Goal: Information Seeking & Learning: Find specific fact

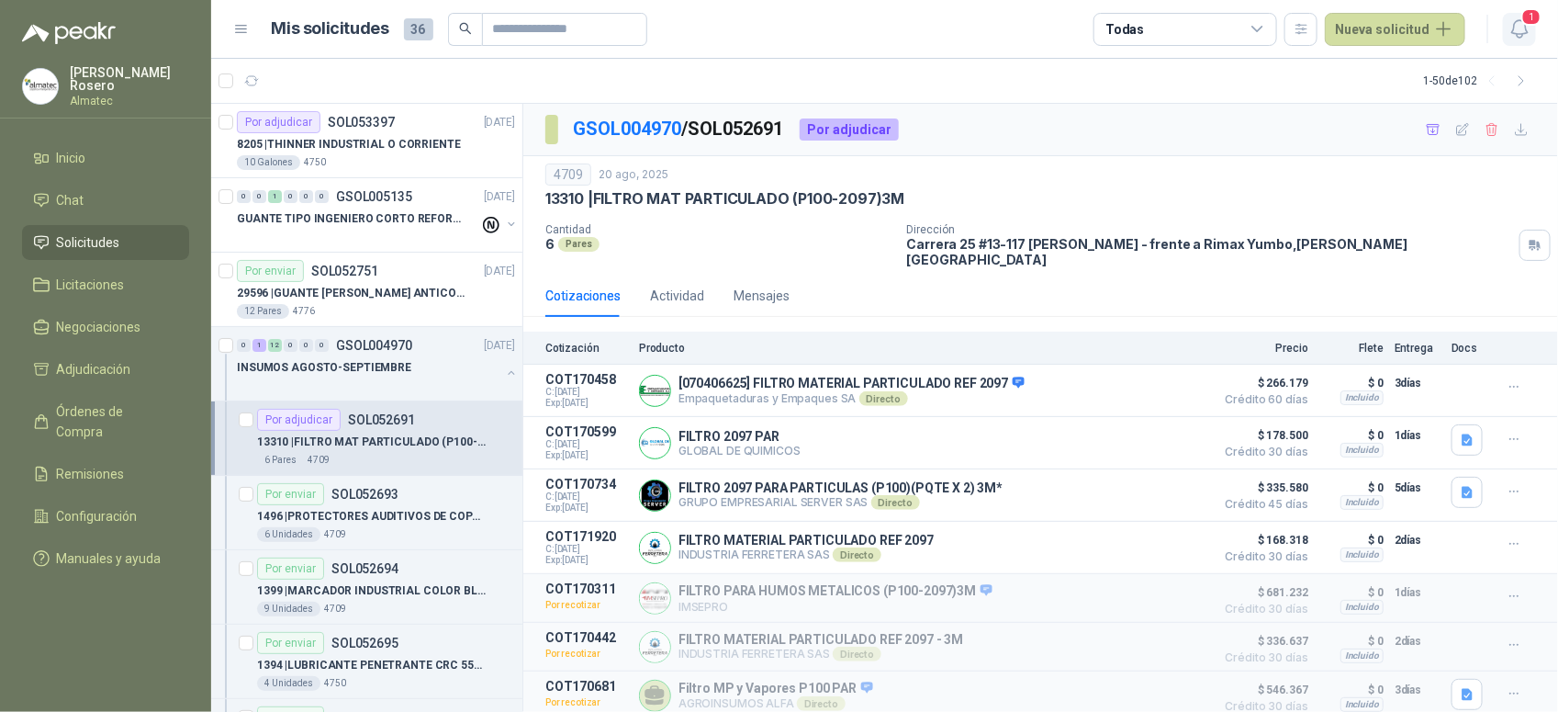
click at [1524, 16] on span "1" at bounding box center [1531, 16] width 20 height 17
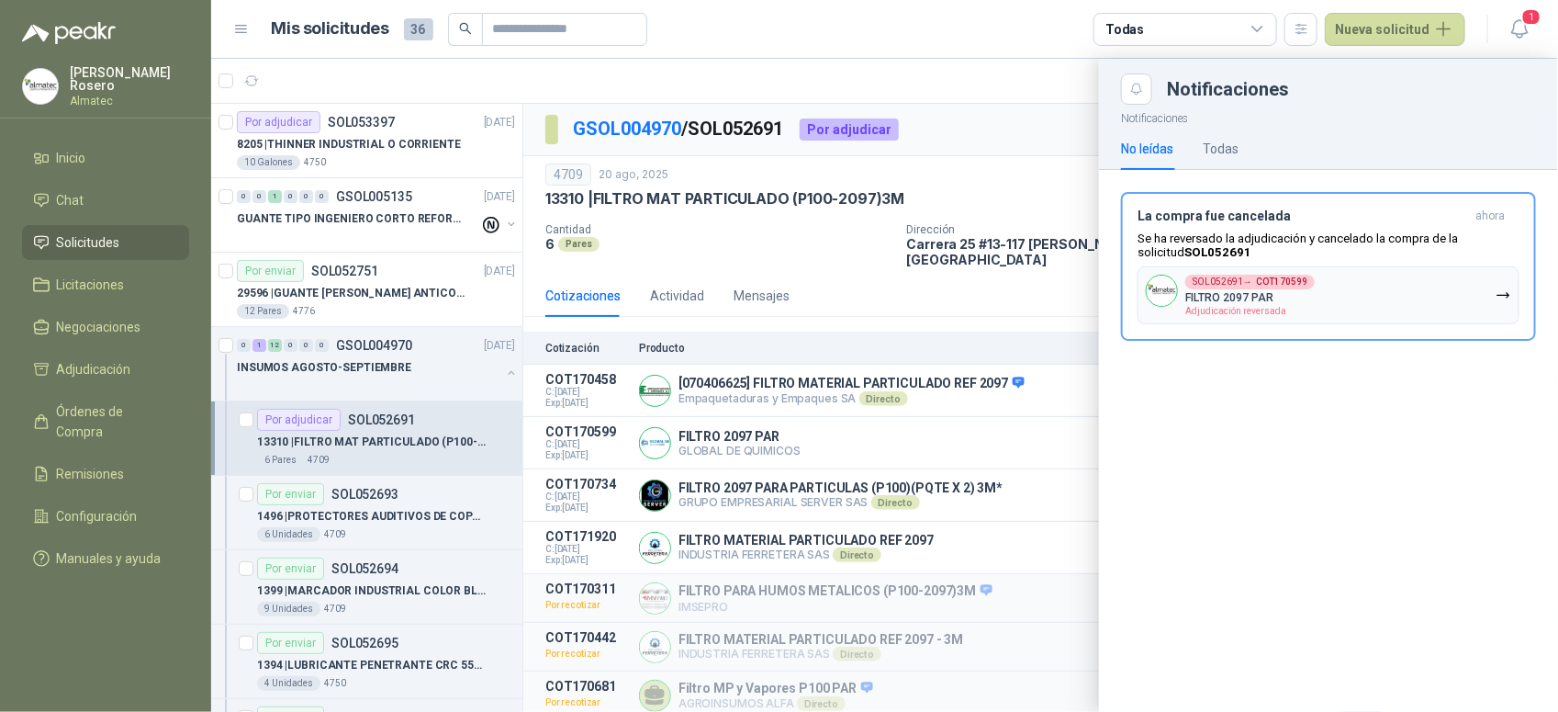
click at [696, 313] on div at bounding box center [884, 385] width 1347 height 653
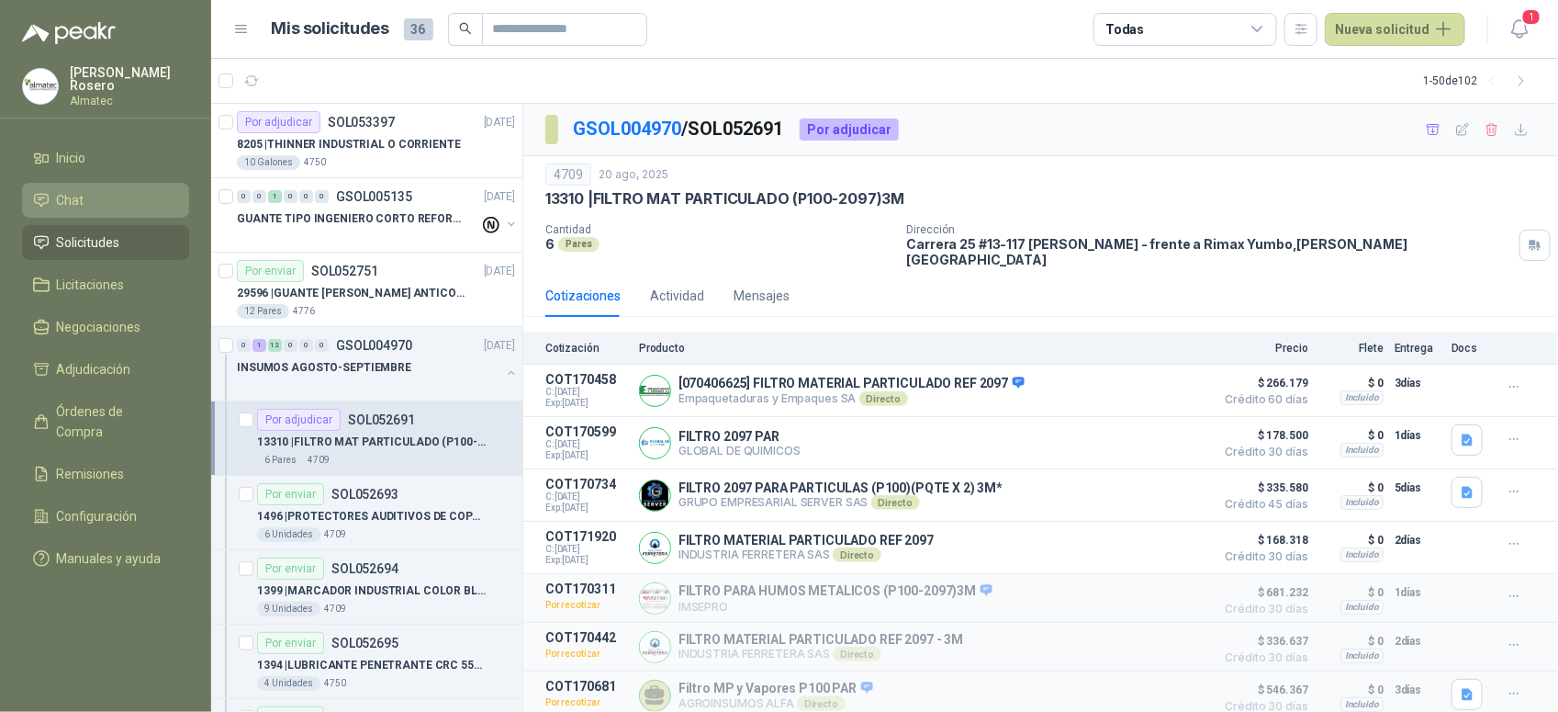
click at [107, 190] on li "Chat" at bounding box center [105, 200] width 145 height 20
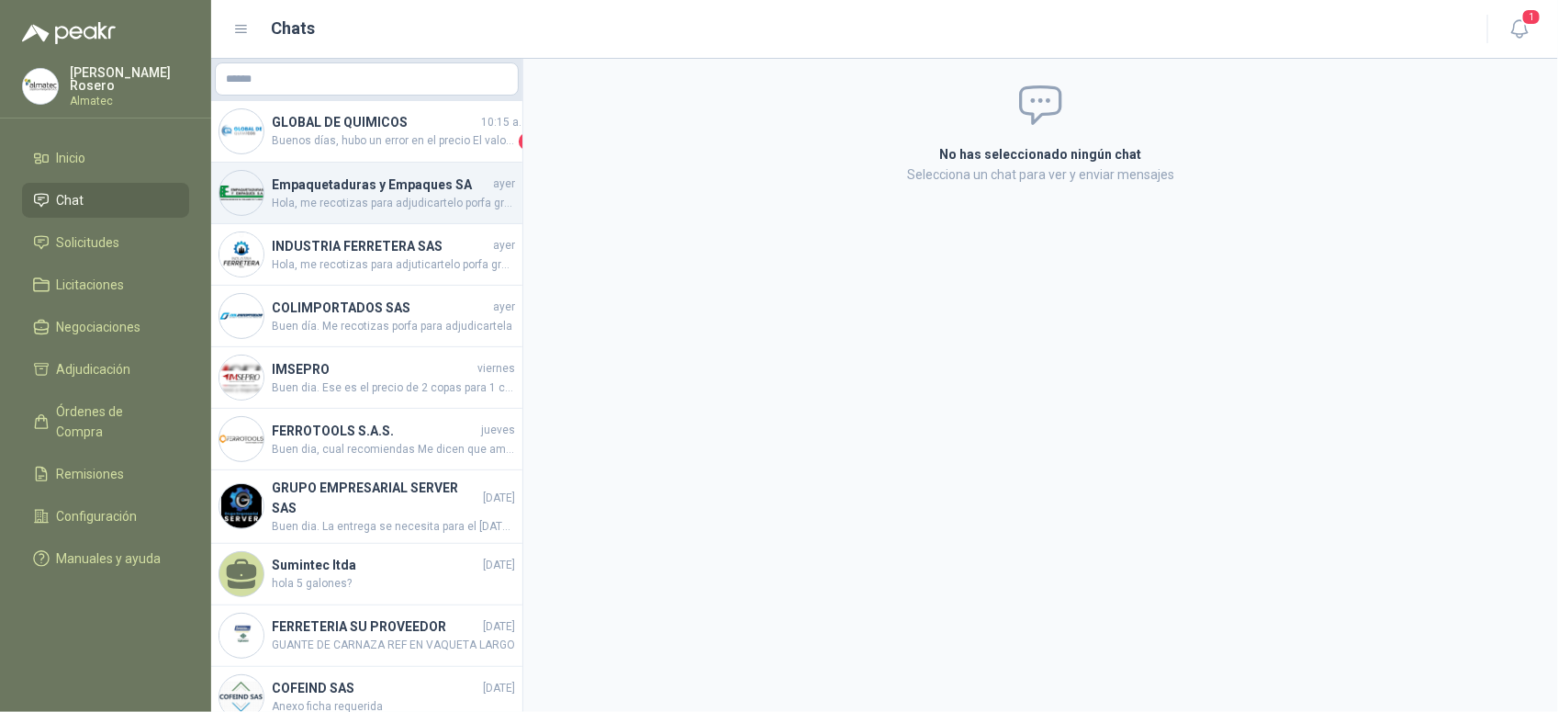
click at [400, 202] on span "Hola, me recotizas para adjudicartelo porfa gracias" at bounding box center [393, 203] width 243 height 17
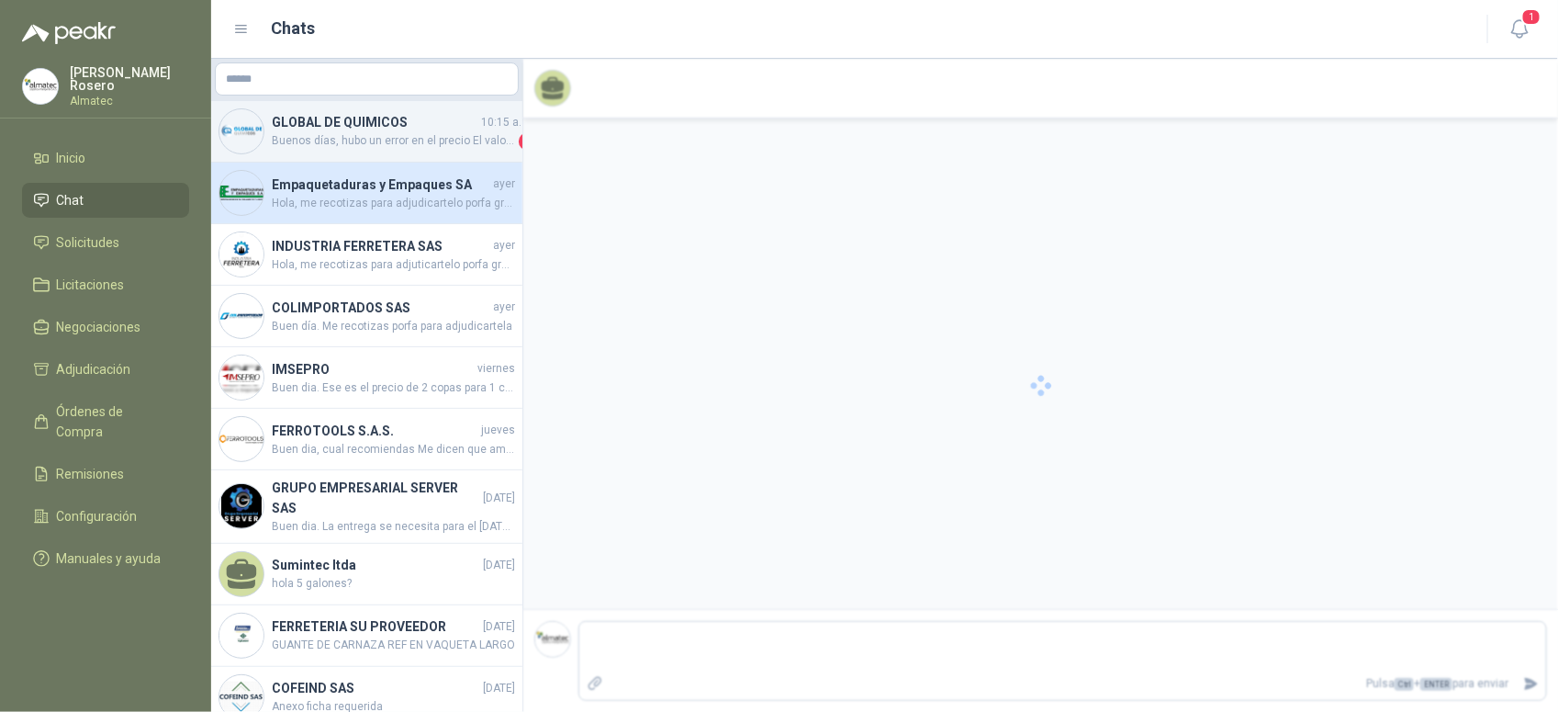
click at [400, 136] on span "Buenos días, hubo un error en el precio El valor del Par es de $45.000 Se cotiz…" at bounding box center [393, 141] width 243 height 18
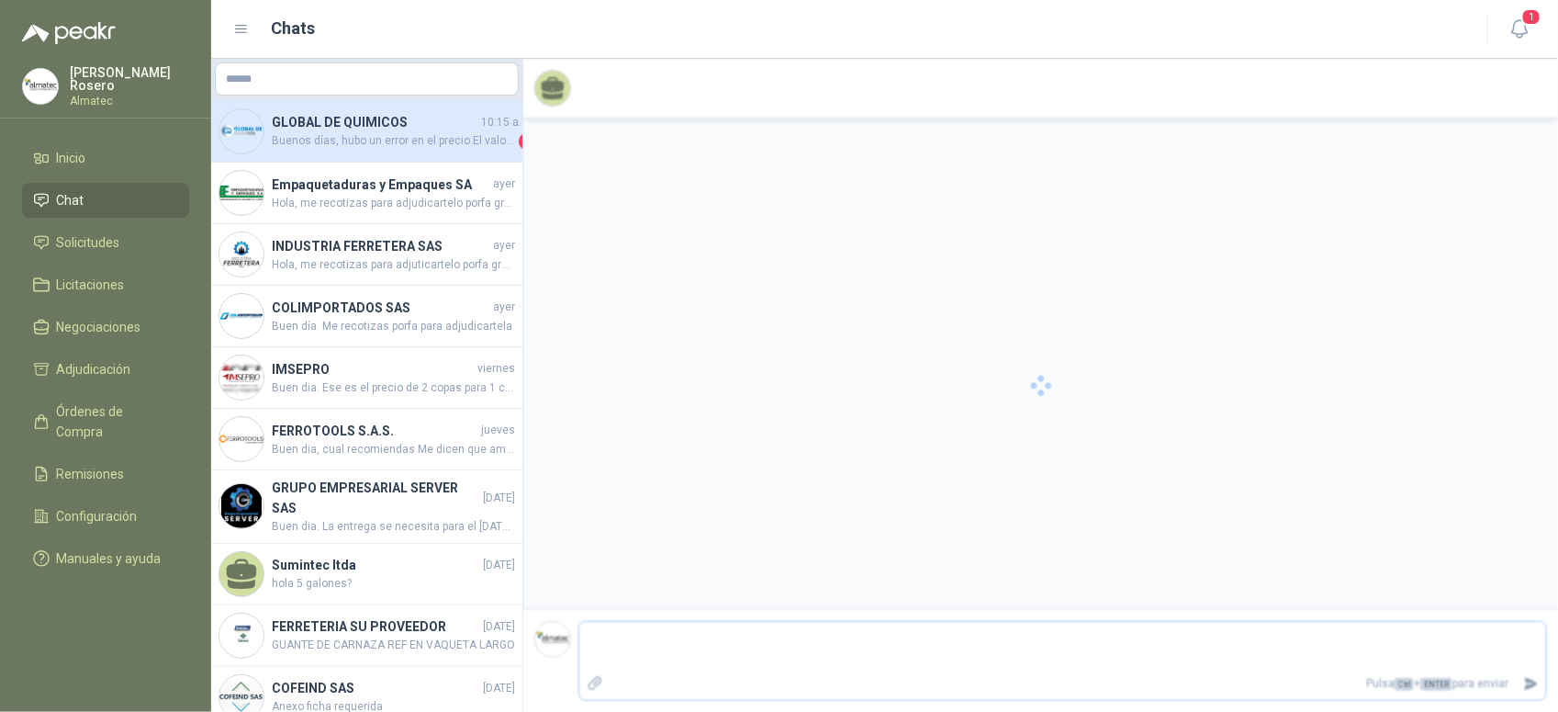
scroll to position [795, 0]
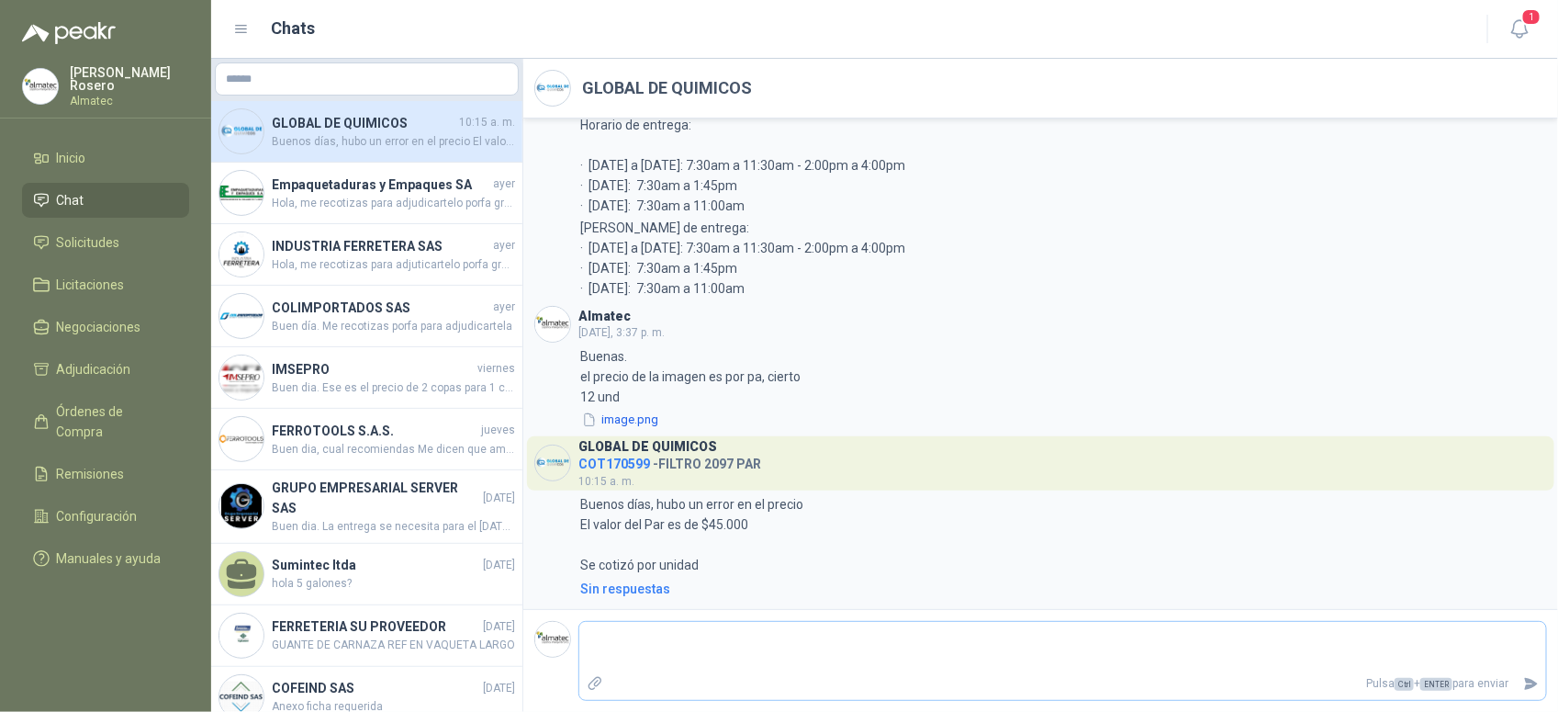
click at [796, 659] on textarea at bounding box center [1062, 646] width 967 height 42
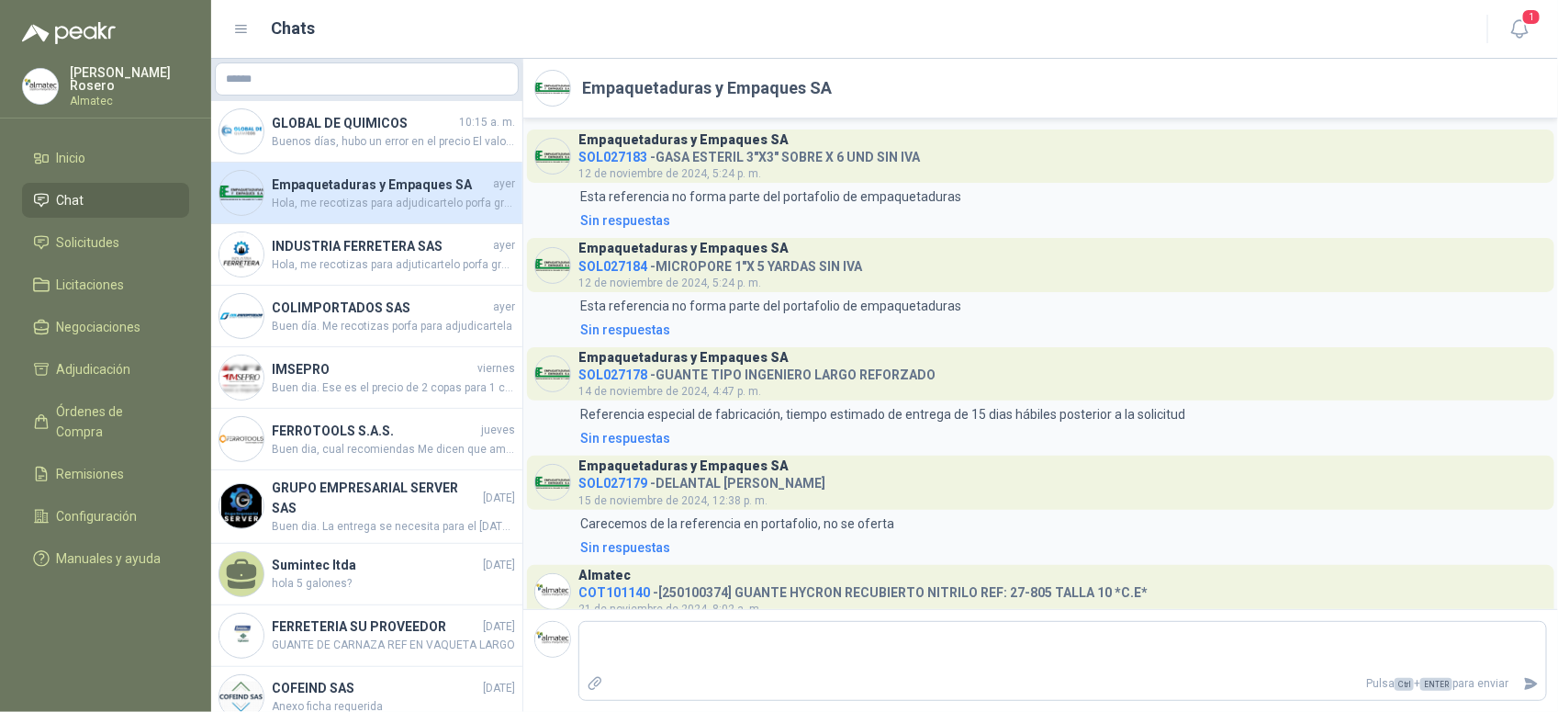
scroll to position [2327, 0]
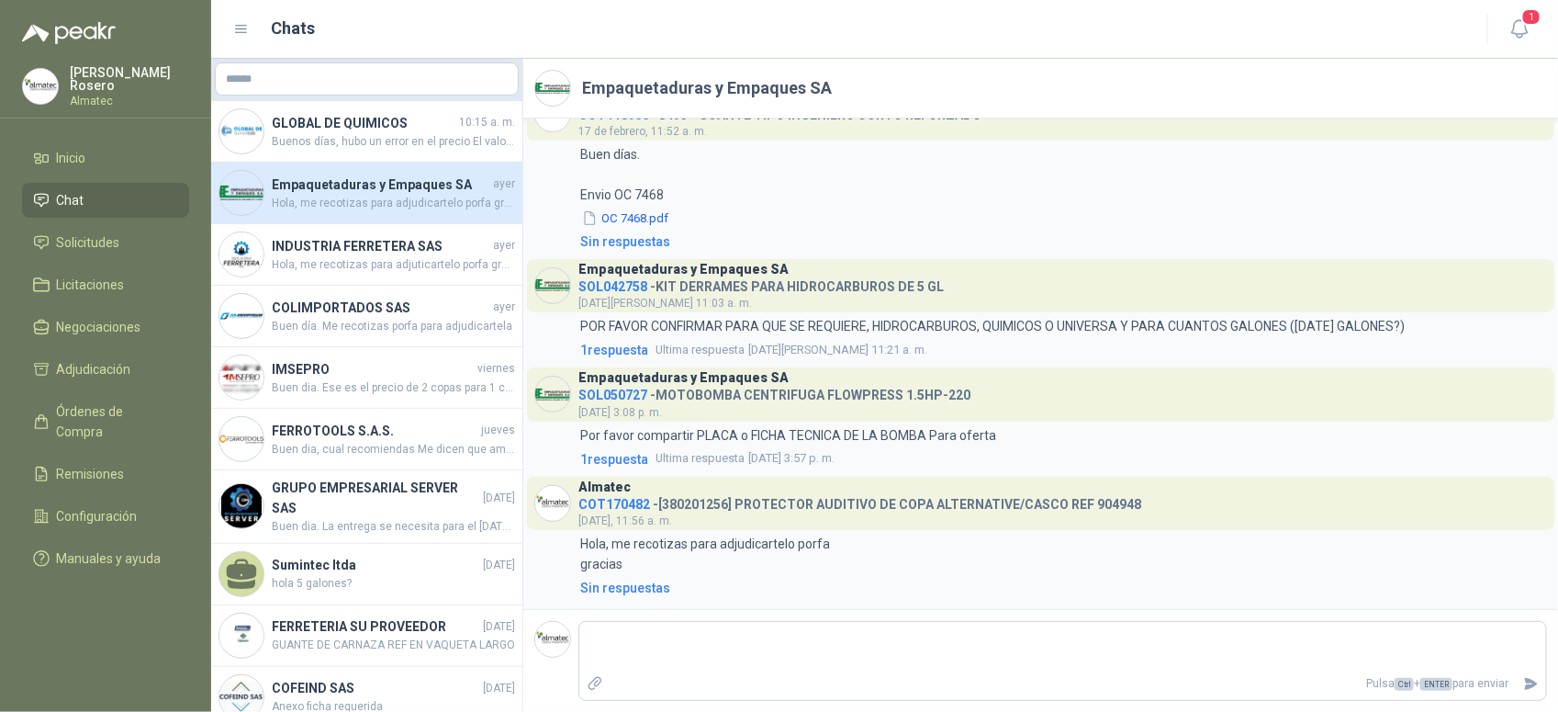
click at [110, 216] on ul "Inicio Chat Solicitudes Licitaciones Negociaciones Adjudicación Órdenes de Comp…" at bounding box center [105, 361] width 211 height 443
click at [116, 267] on link "Licitaciones" at bounding box center [105, 284] width 167 height 35
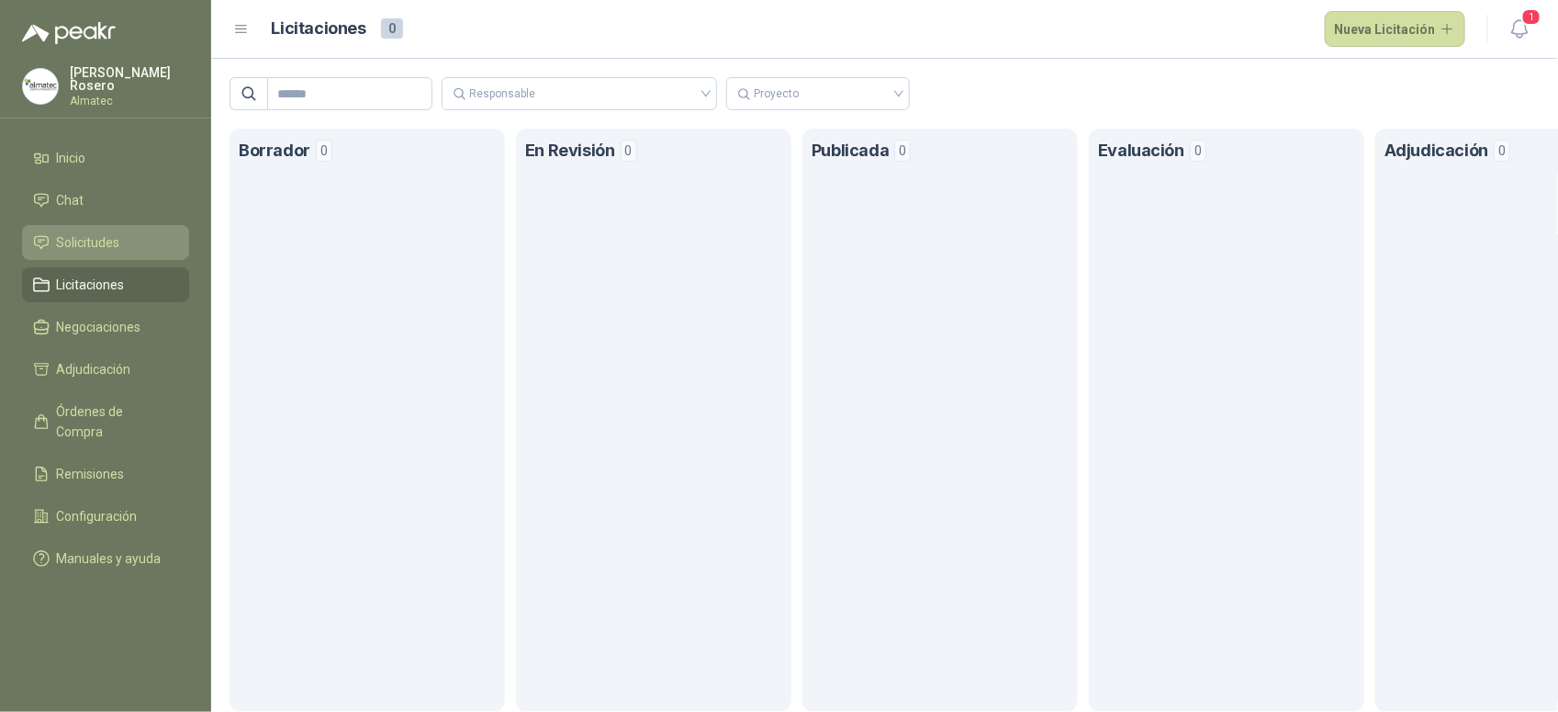
click at [115, 241] on span "Solicitudes" at bounding box center [88, 242] width 63 height 20
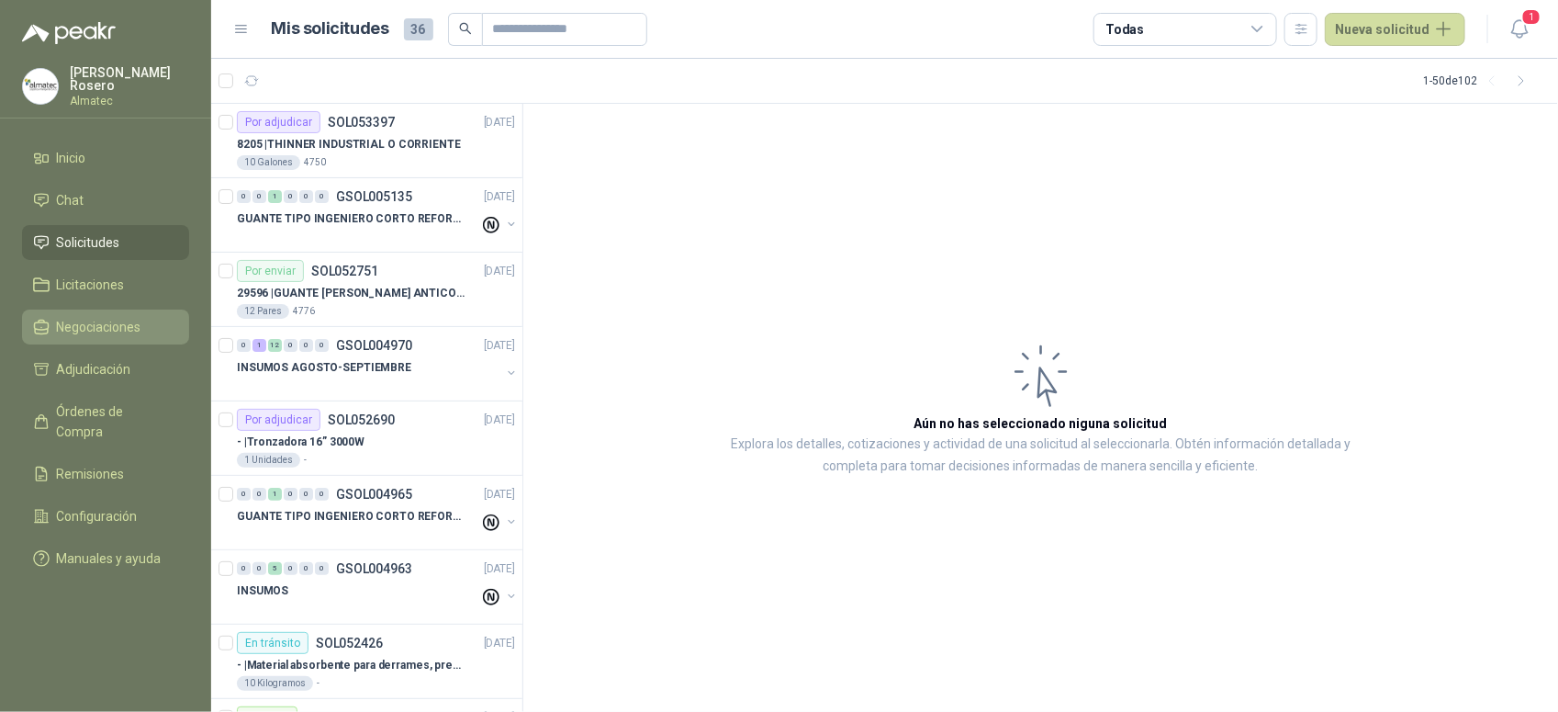
click at [104, 317] on span "Negociaciones" at bounding box center [99, 327] width 84 height 20
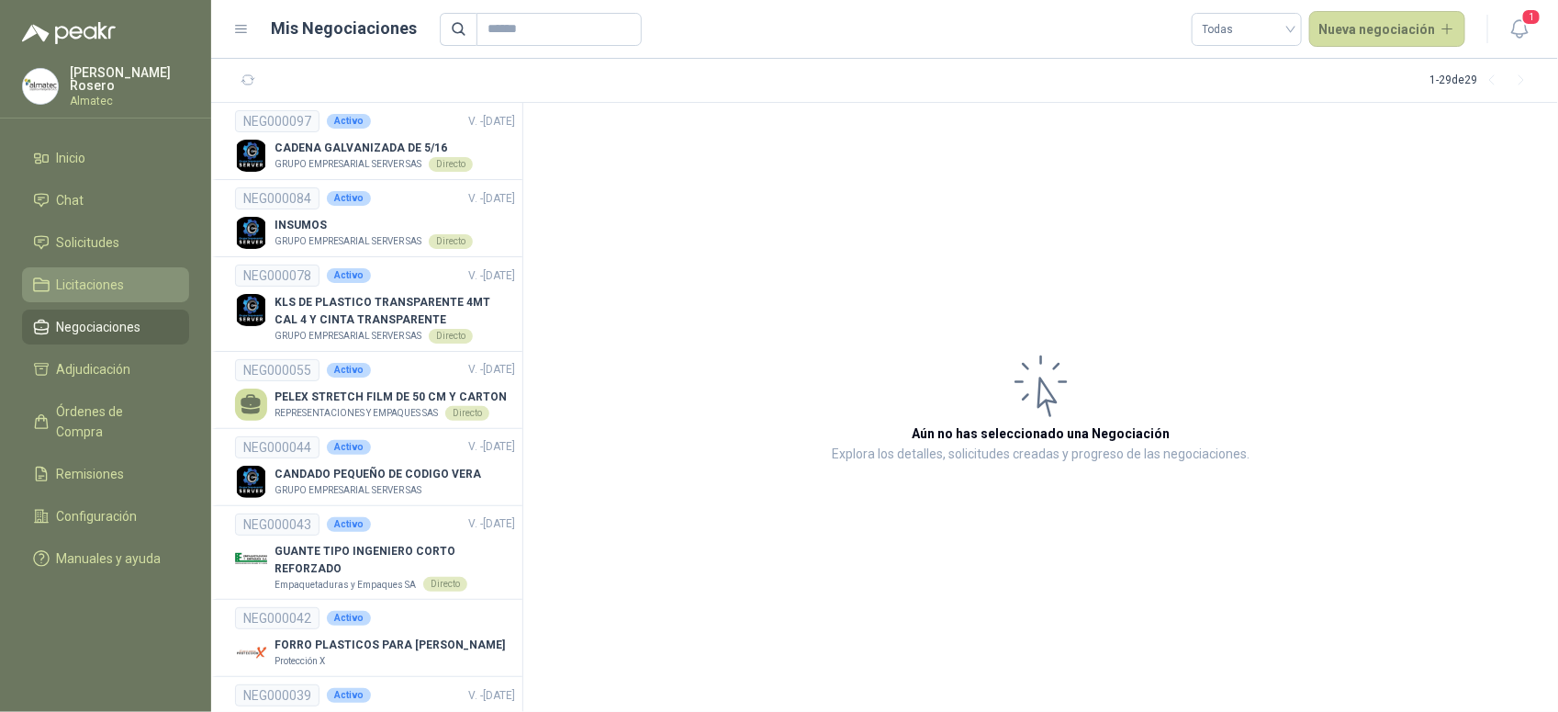
click at [107, 267] on link "Licitaciones" at bounding box center [105, 284] width 167 height 35
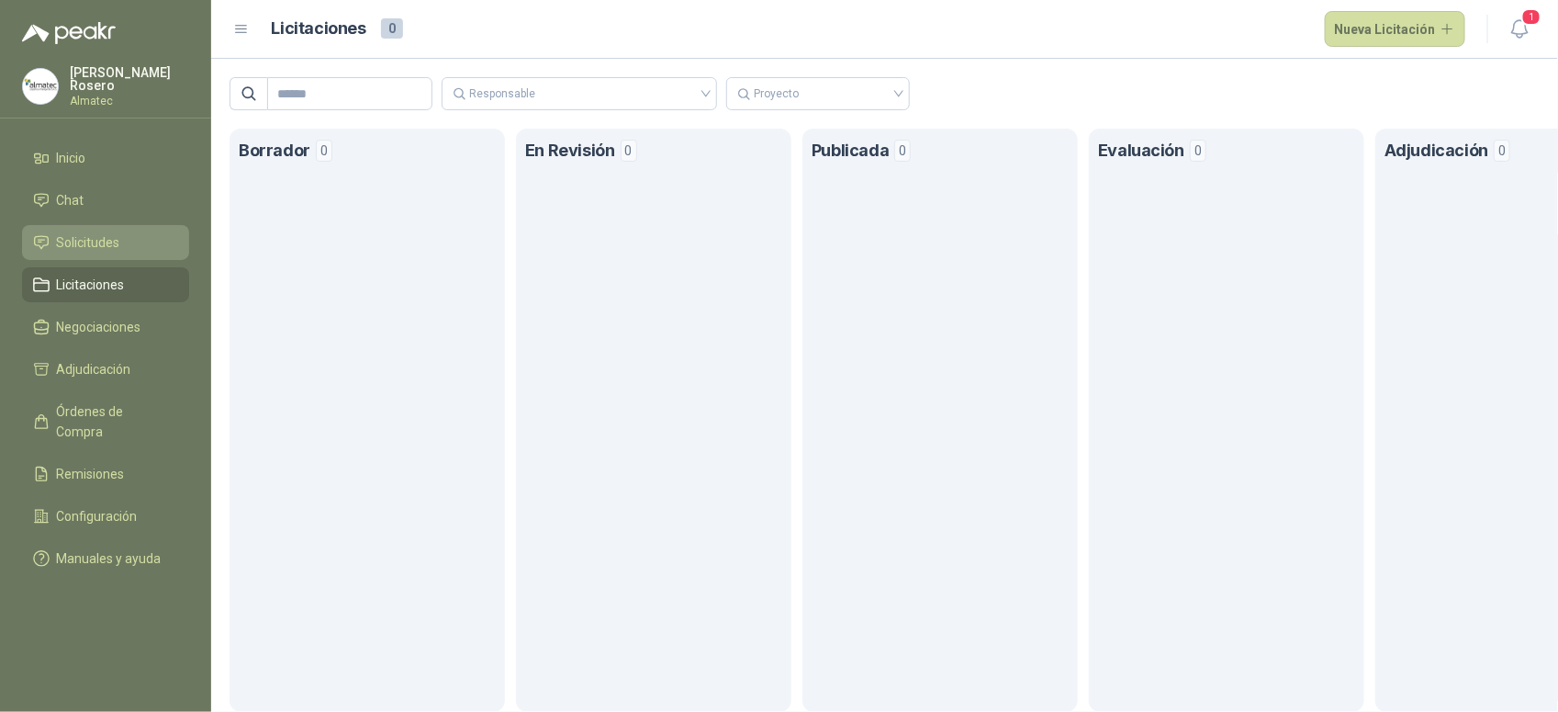
click at [117, 225] on link "Solicitudes" at bounding box center [105, 242] width 167 height 35
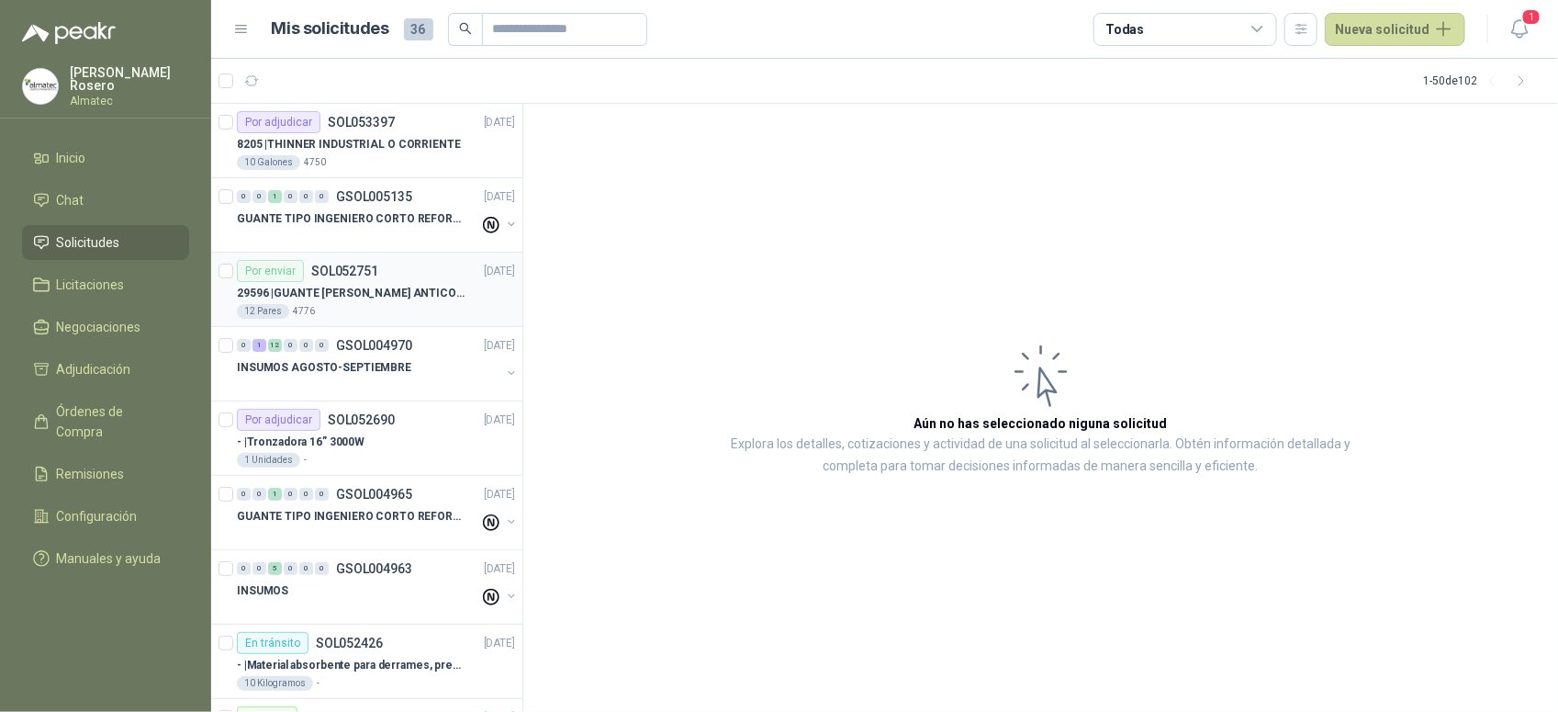
click at [361, 292] on p "29596 | GUANTE [PERSON_NAME] ANTICORTE NIV 5 TALLA L" at bounding box center [351, 293] width 229 height 17
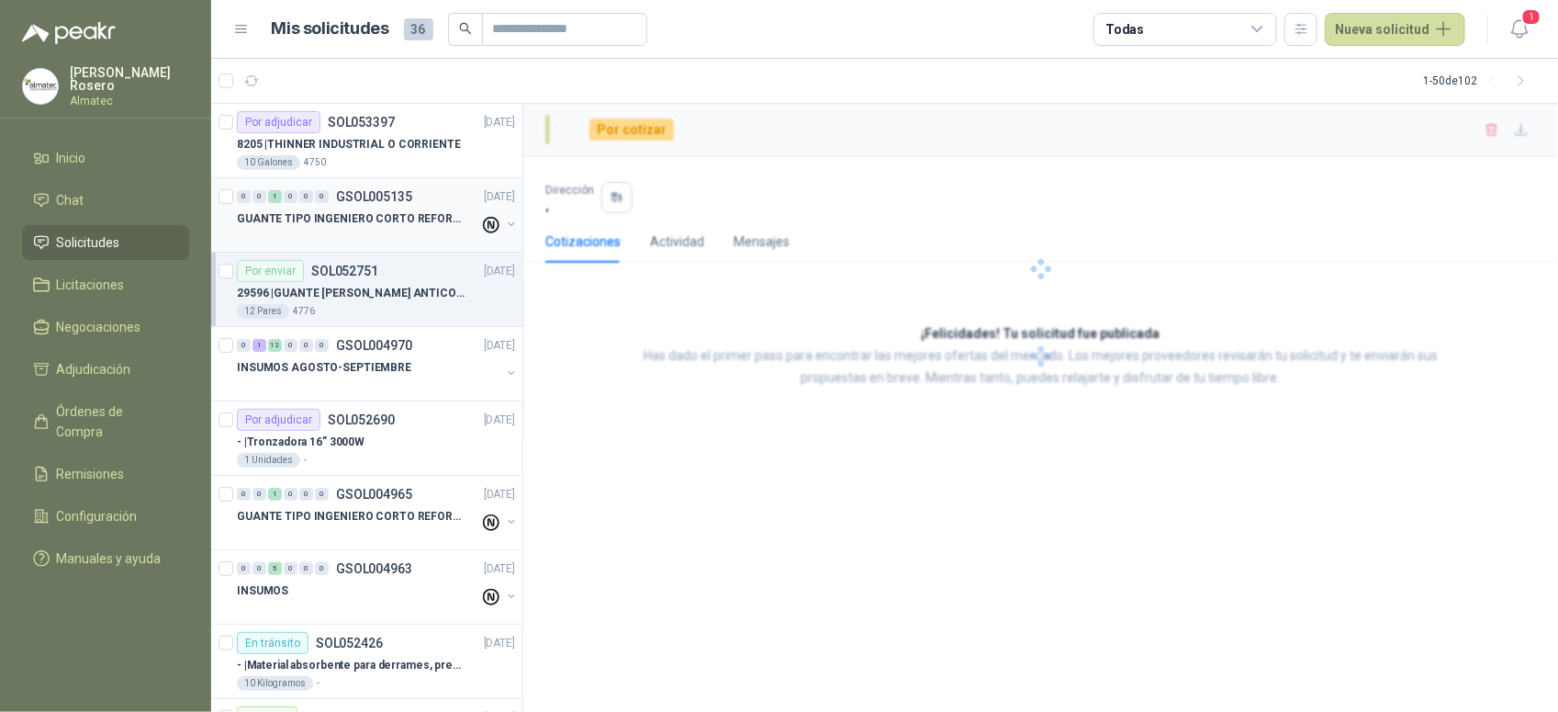
click at [370, 212] on p "GUANTE TIPO INGENIERO CORTO REFORZADO" at bounding box center [351, 218] width 229 height 17
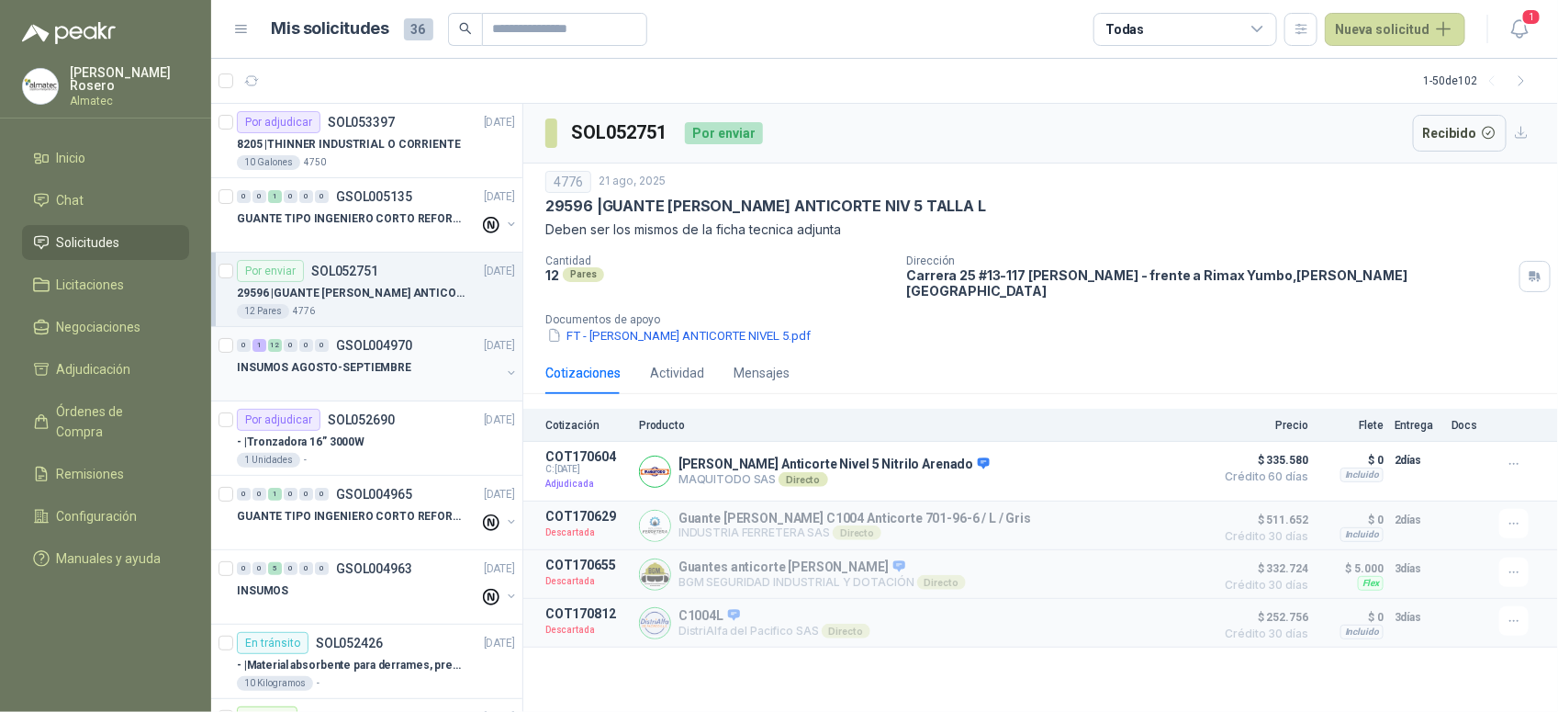
click at [370, 354] on div "0 1 12 0 0 0 GSOL004970 [DATE]" at bounding box center [378, 345] width 282 height 22
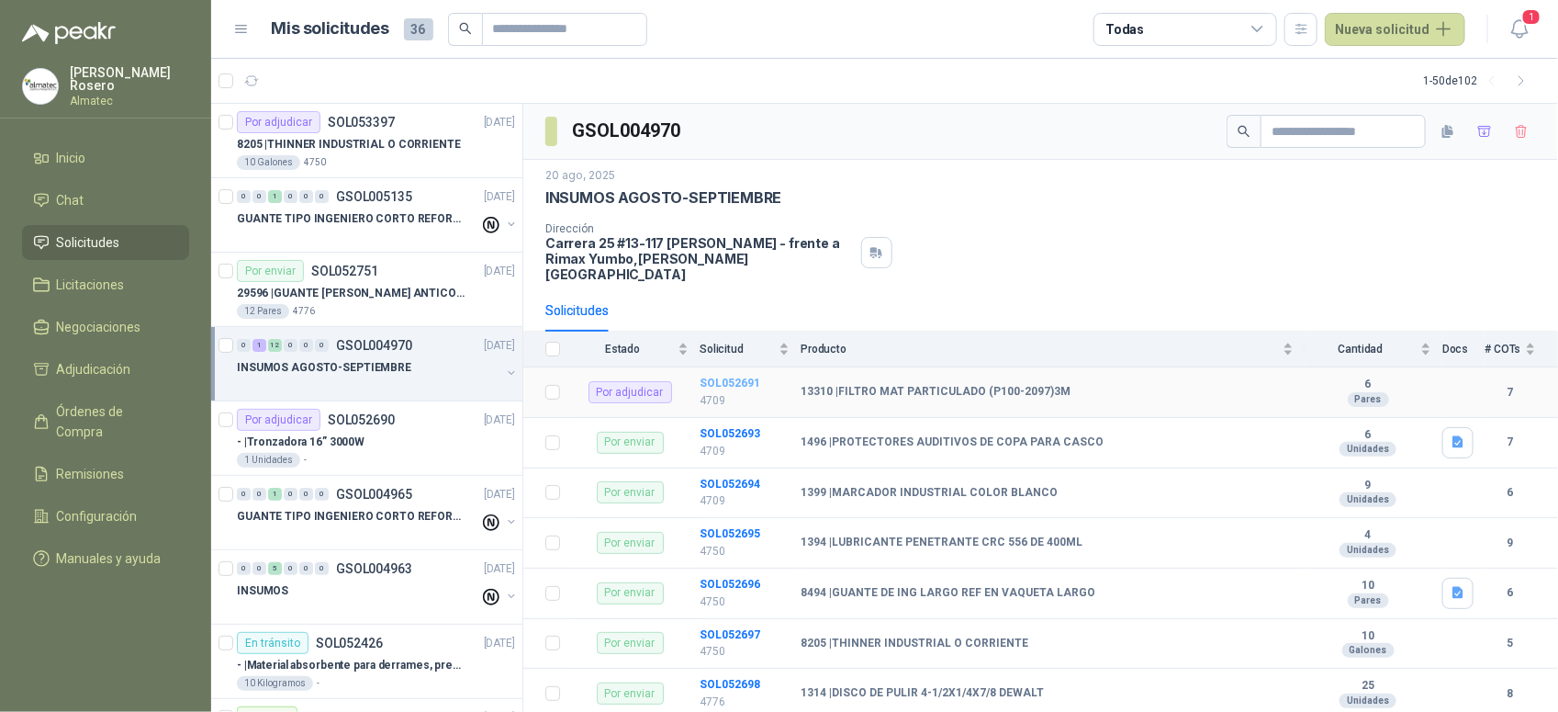
click at [732, 376] on b "SOL052691" at bounding box center [730, 382] width 61 height 13
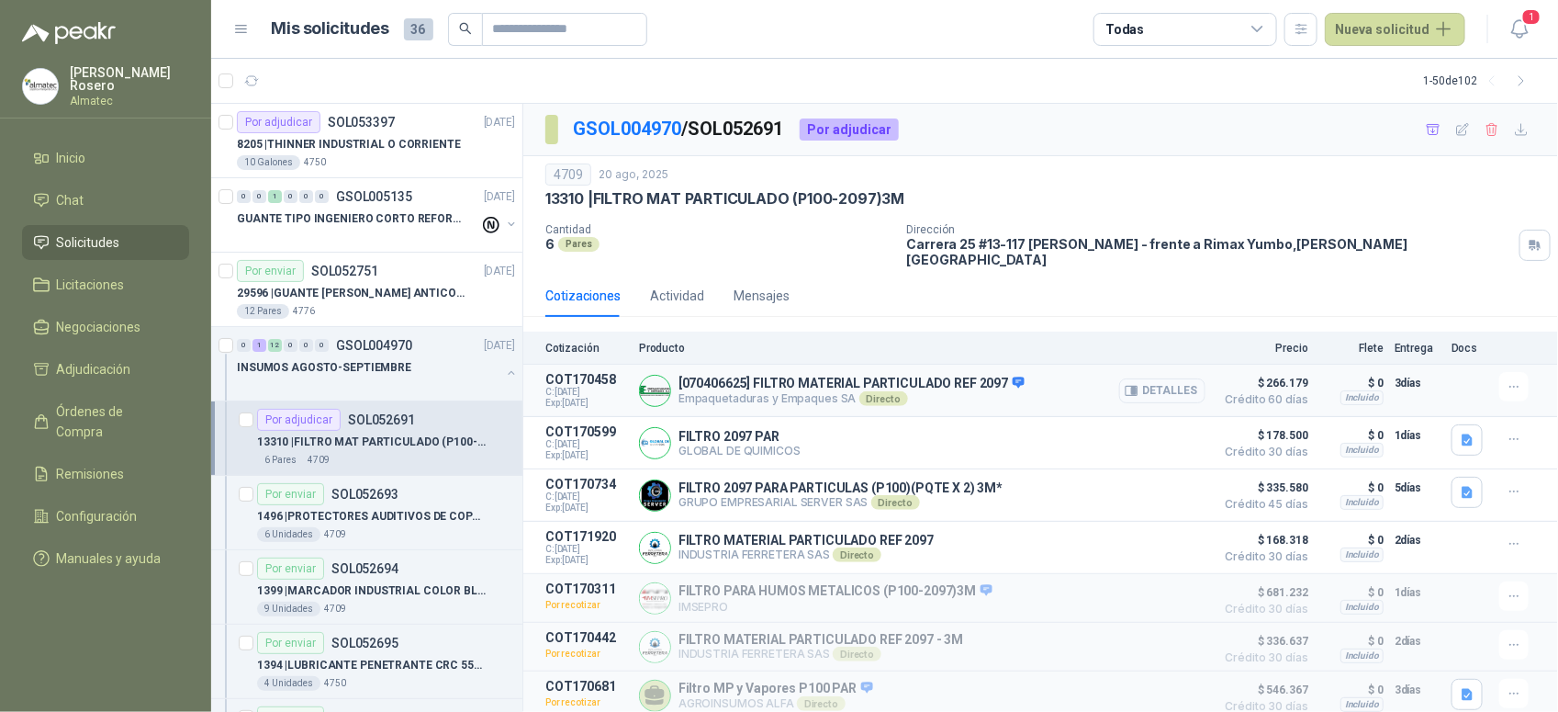
click at [1168, 378] on button "Detalles" at bounding box center [1162, 390] width 86 height 25
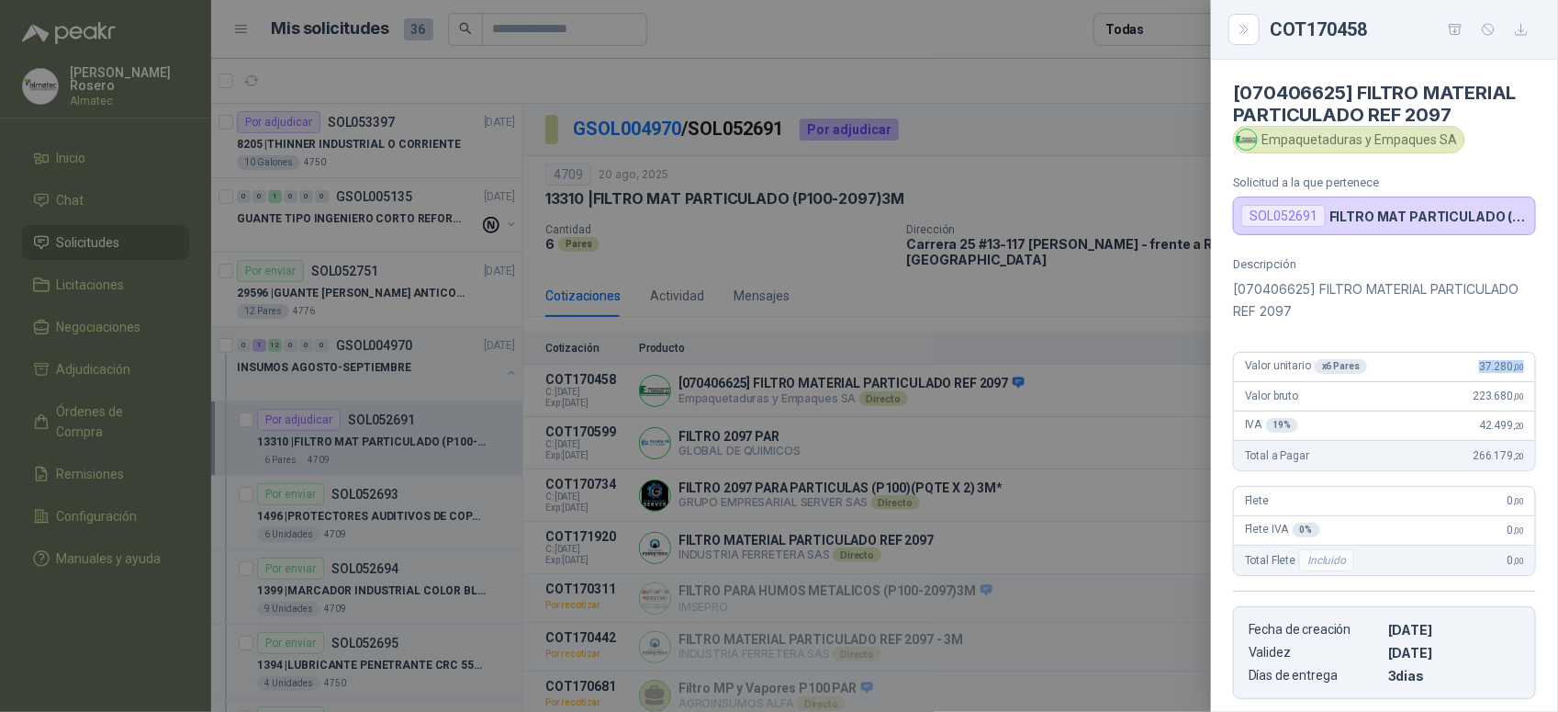
drag, startPoint x: 1449, startPoint y: 361, endPoint x: 1516, endPoint y: 355, distance: 67.2
click at [1516, 355] on div "Valor unitario x 6 Pares 37.280 ,00" at bounding box center [1384, 367] width 301 height 29
copy span "37.280 ,00"
click at [938, 313] on div at bounding box center [779, 356] width 1558 height 712
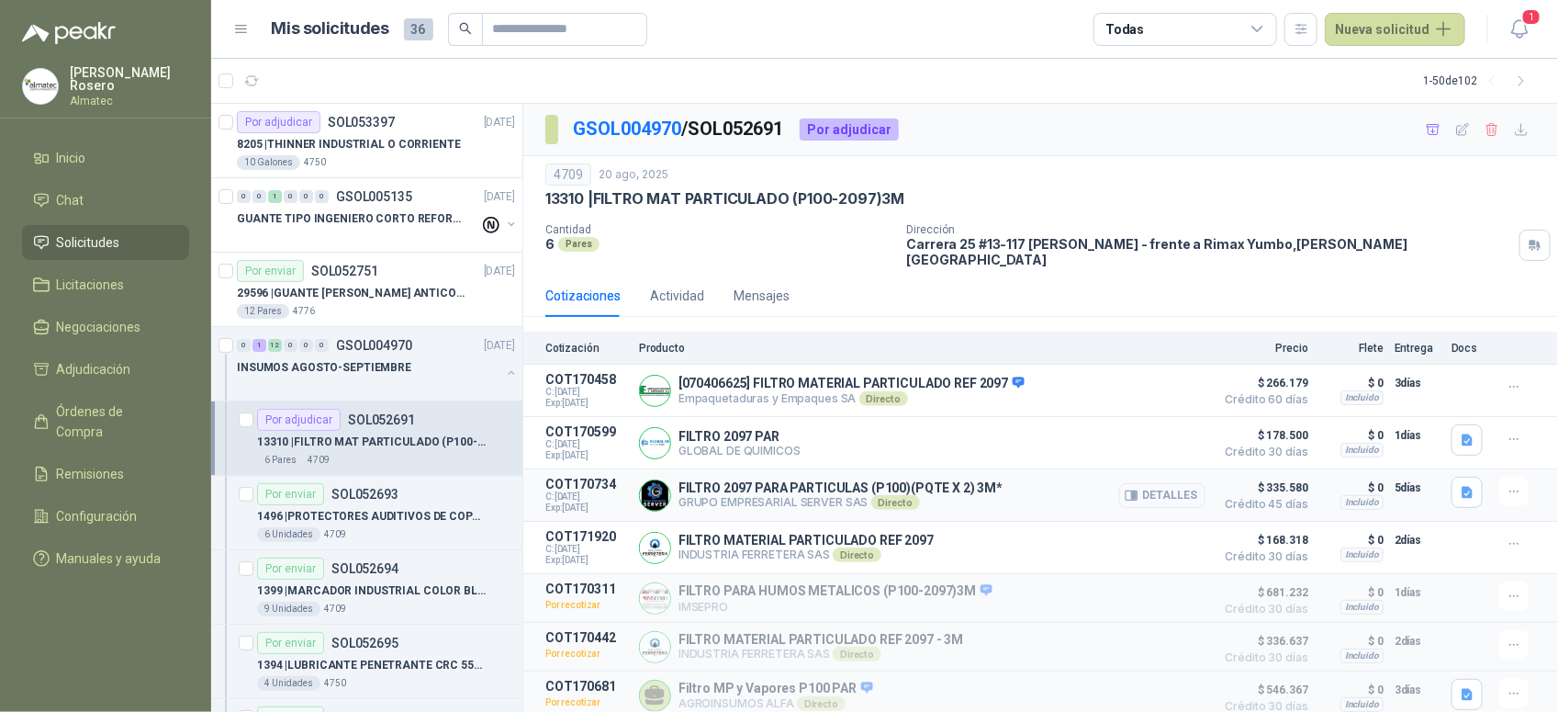
click at [1190, 489] on button "Detalles" at bounding box center [1162, 495] width 86 height 25
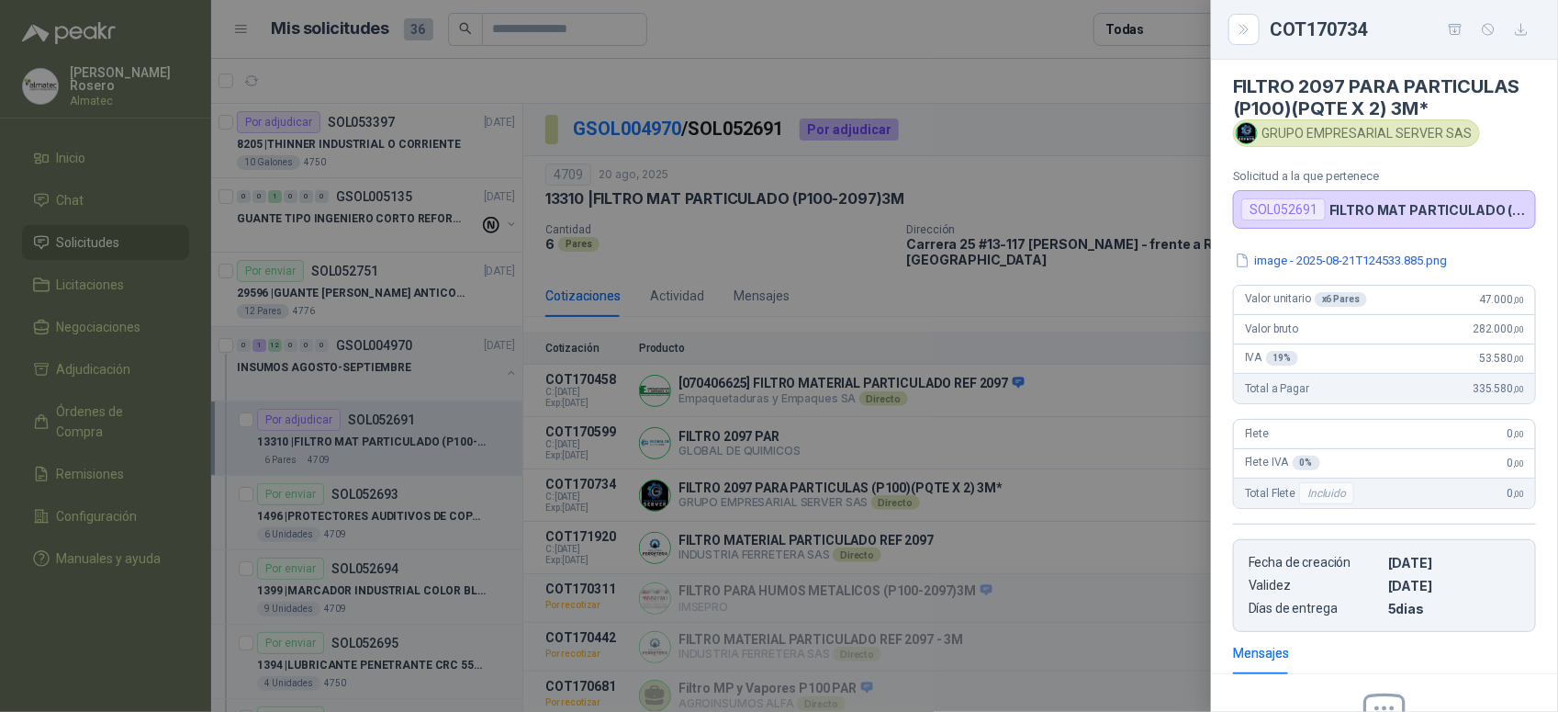
click at [879, 207] on div at bounding box center [779, 356] width 1558 height 712
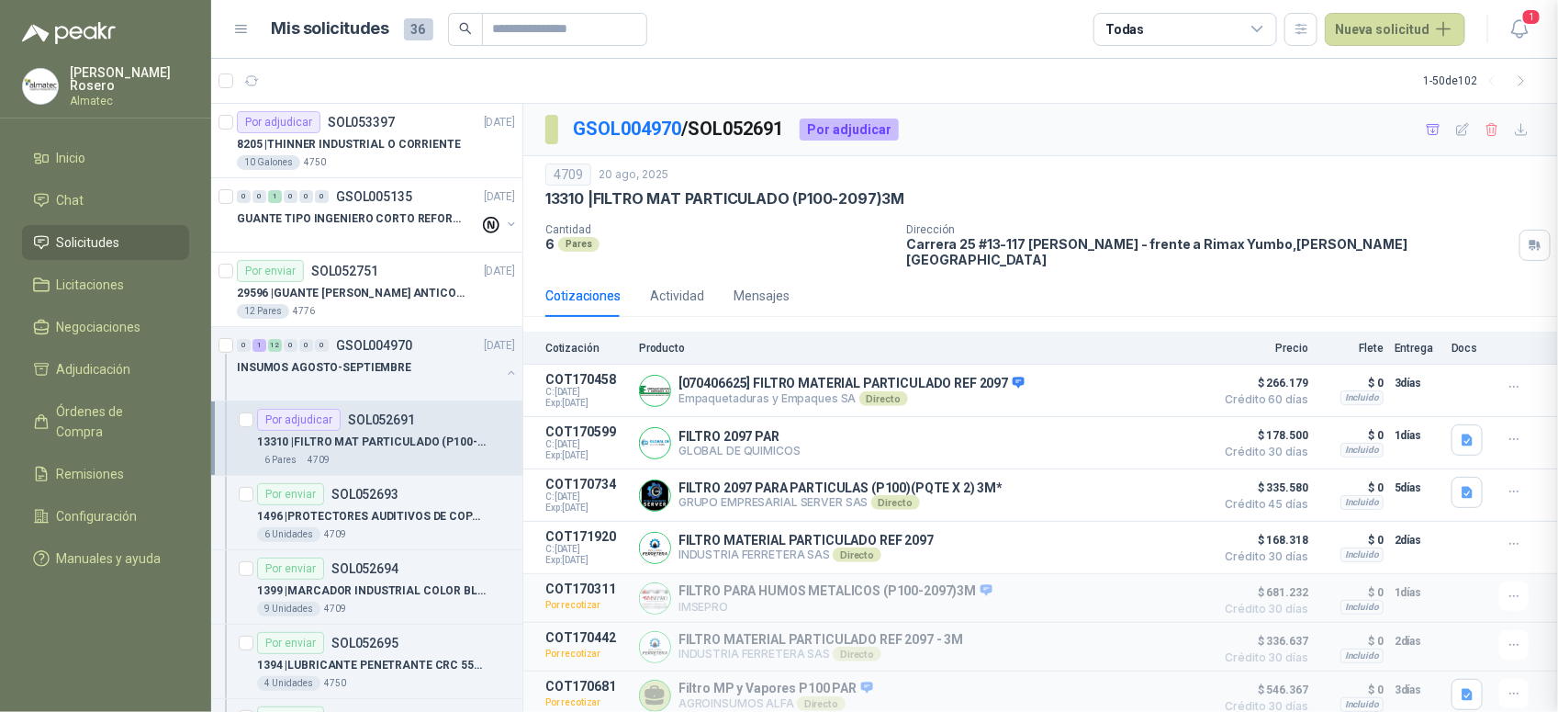
scroll to position [236, 0]
click at [0, 305] on html "[PERSON_NAME] Almatec Inicio Chat Solicitudes Licitaciones Negociaciones Adjudi…" at bounding box center [779, 356] width 1558 height 712
